Goal: Transaction & Acquisition: Purchase product/service

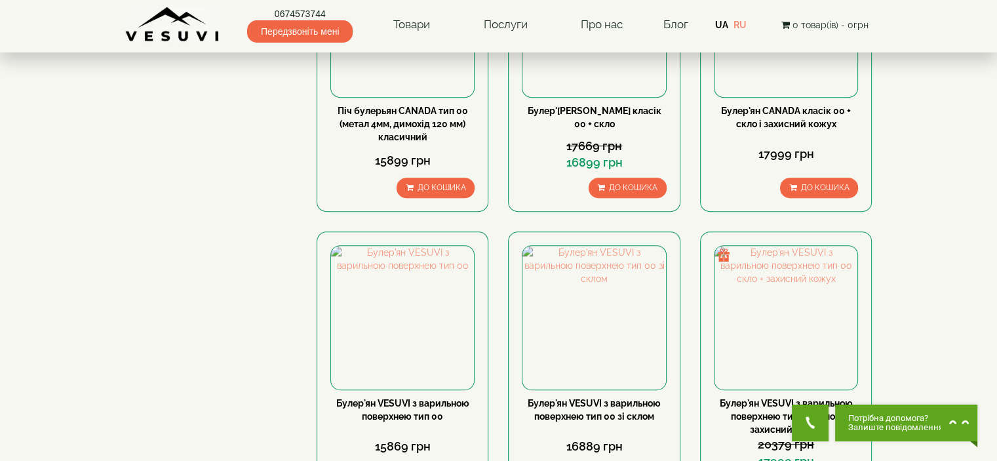
scroll to position [786, 0]
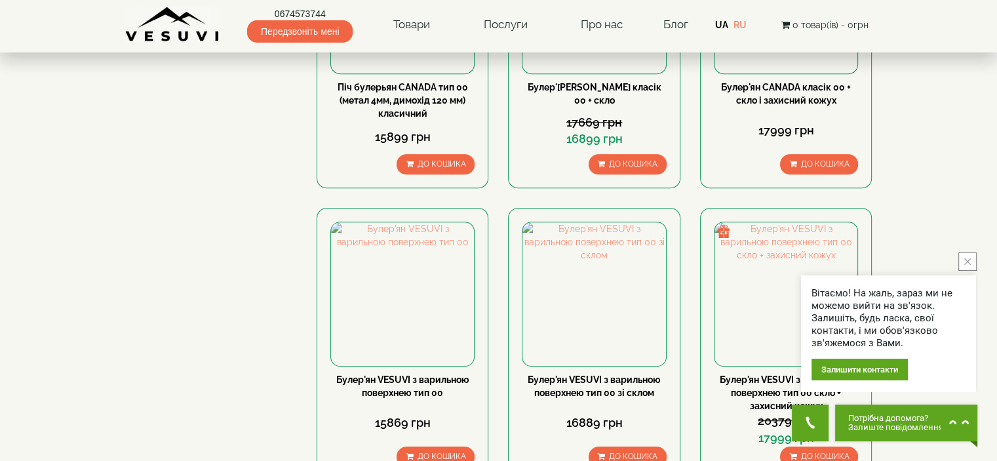
click at [972, 261] on button "close button" at bounding box center [967, 261] width 18 height 18
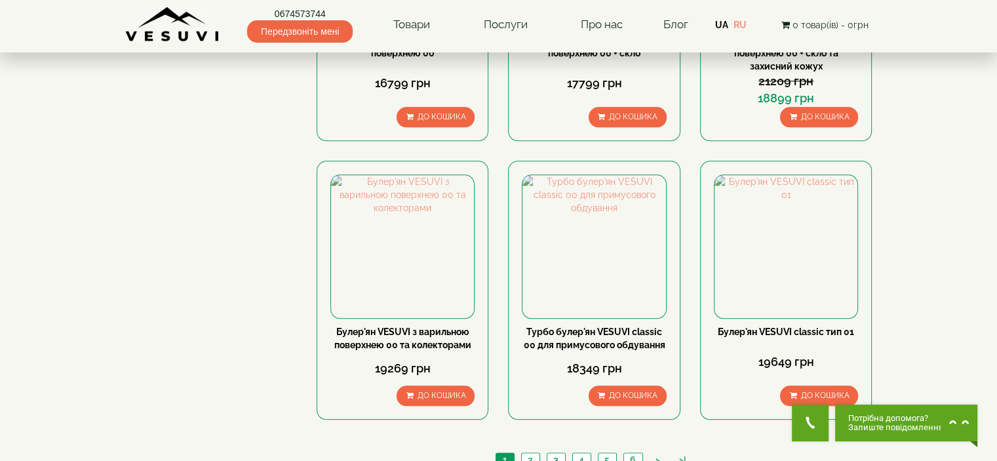
scroll to position [1442, 0]
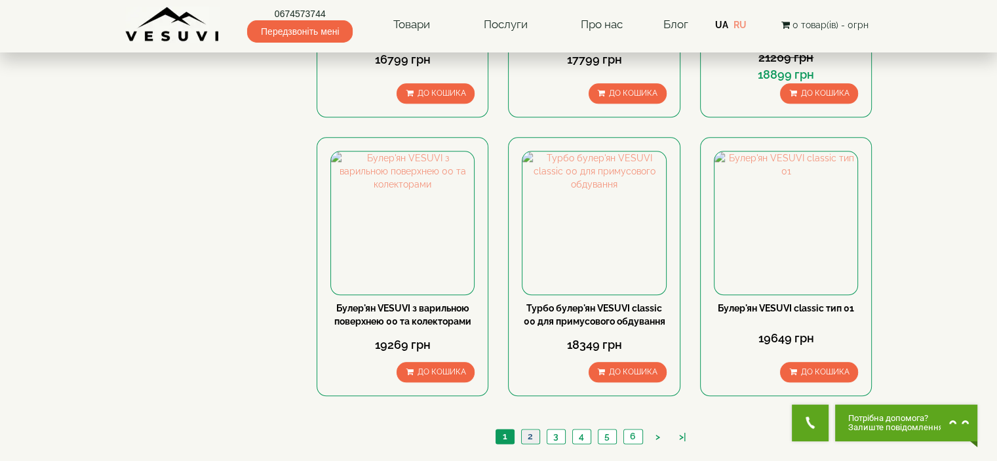
click at [527, 429] on link "2" at bounding box center [530, 436] width 18 height 14
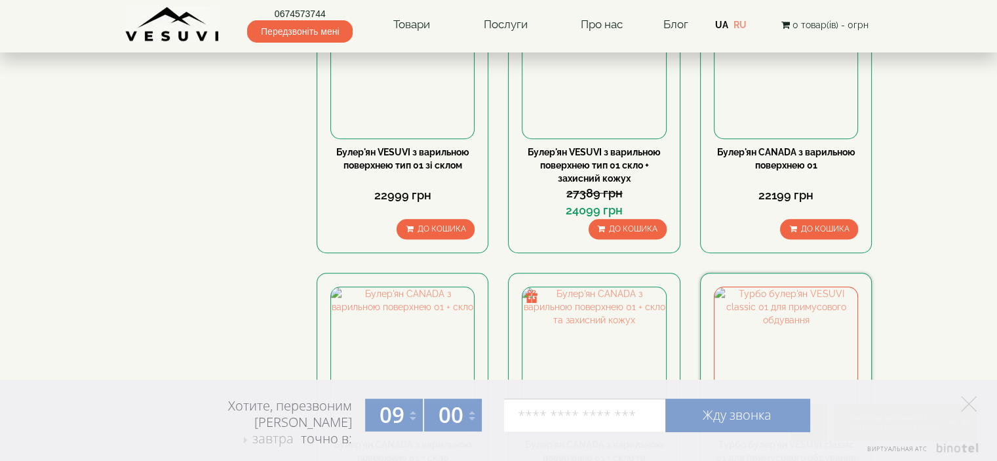
scroll to position [983, 0]
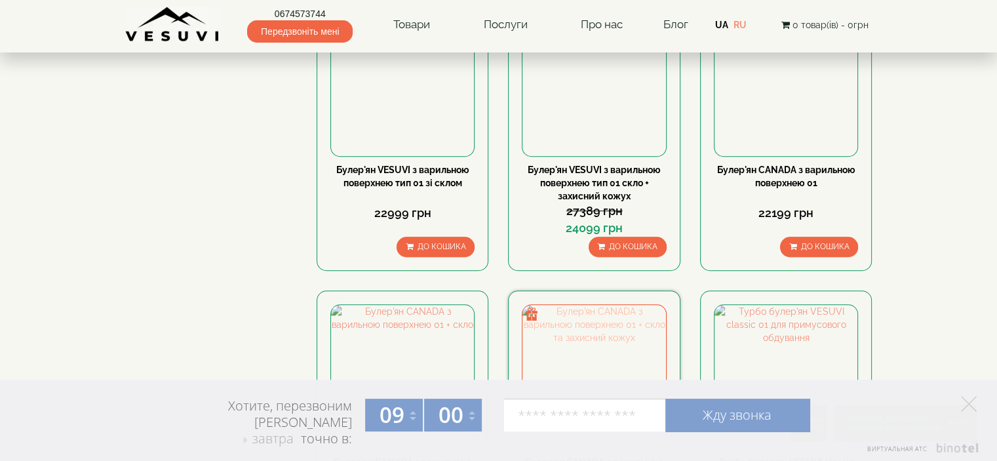
click at [619, 305] on img at bounding box center [593, 376] width 143 height 143
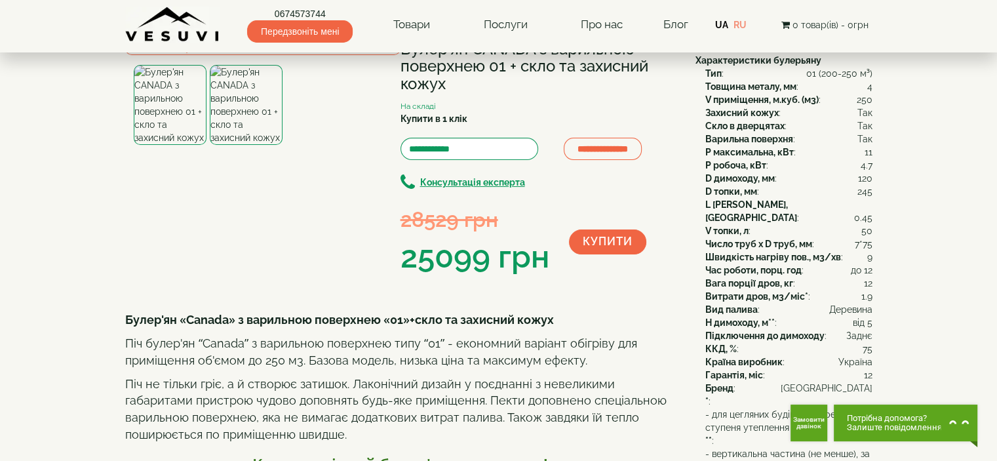
scroll to position [66, 0]
